Goal: Check status: Check status

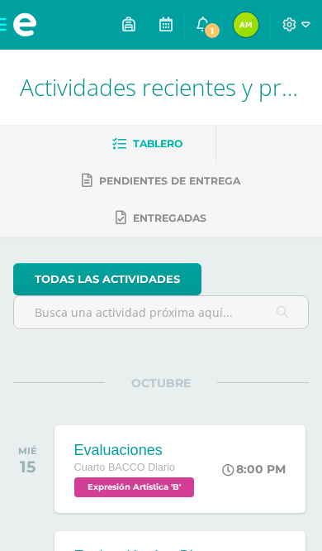
click at [208, 28] on span "1" at bounding box center [212, 30] width 18 height 18
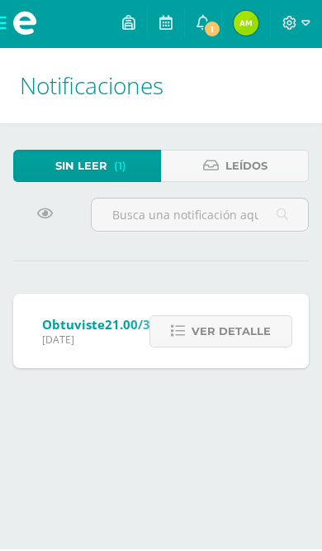
scroll to position [3, 0]
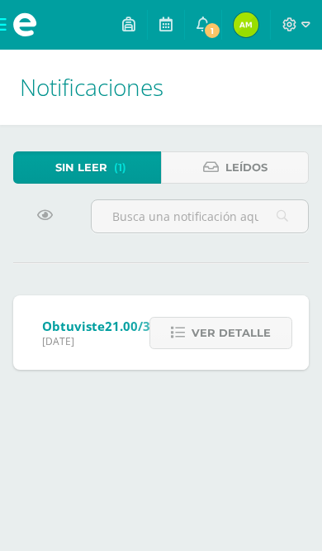
click at [259, 342] on span "Ver detalle" at bounding box center [231, 333] width 79 height 31
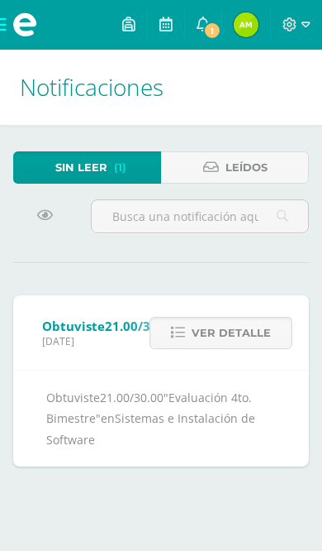
click at [201, 34] on span at bounding box center [203, 25] width 13 height 18
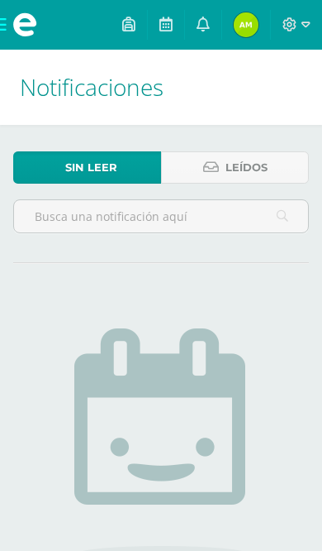
click at [253, 30] on img at bounding box center [246, 24] width 25 height 25
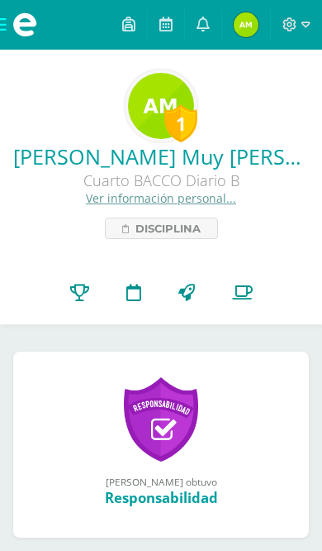
click at [91, 294] on link "Punteos" at bounding box center [79, 292] width 56 height 65
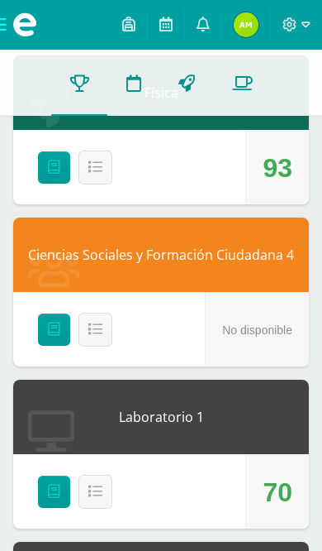
scroll to position [767, 0]
click at [103, 492] on button "Detalle" at bounding box center [96, 492] width 34 height 34
